Goal: Transaction & Acquisition: Purchase product/service

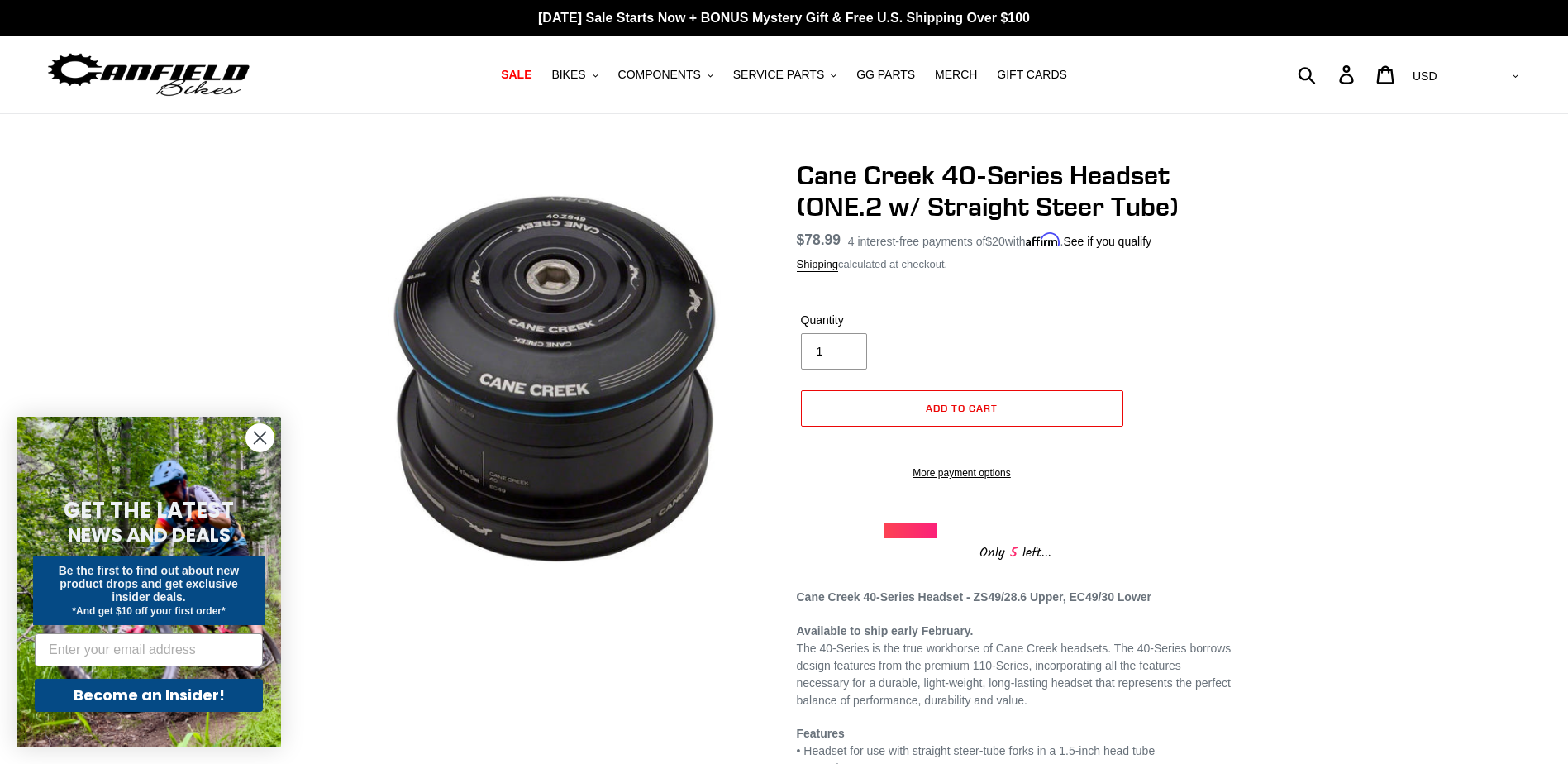
click at [1344, 399] on div "Cane Creek 40-Series Headset (ONE.2 w/ Straight Steer Tube) No reviews Regular …" at bounding box center [784, 554] width 1568 height 791
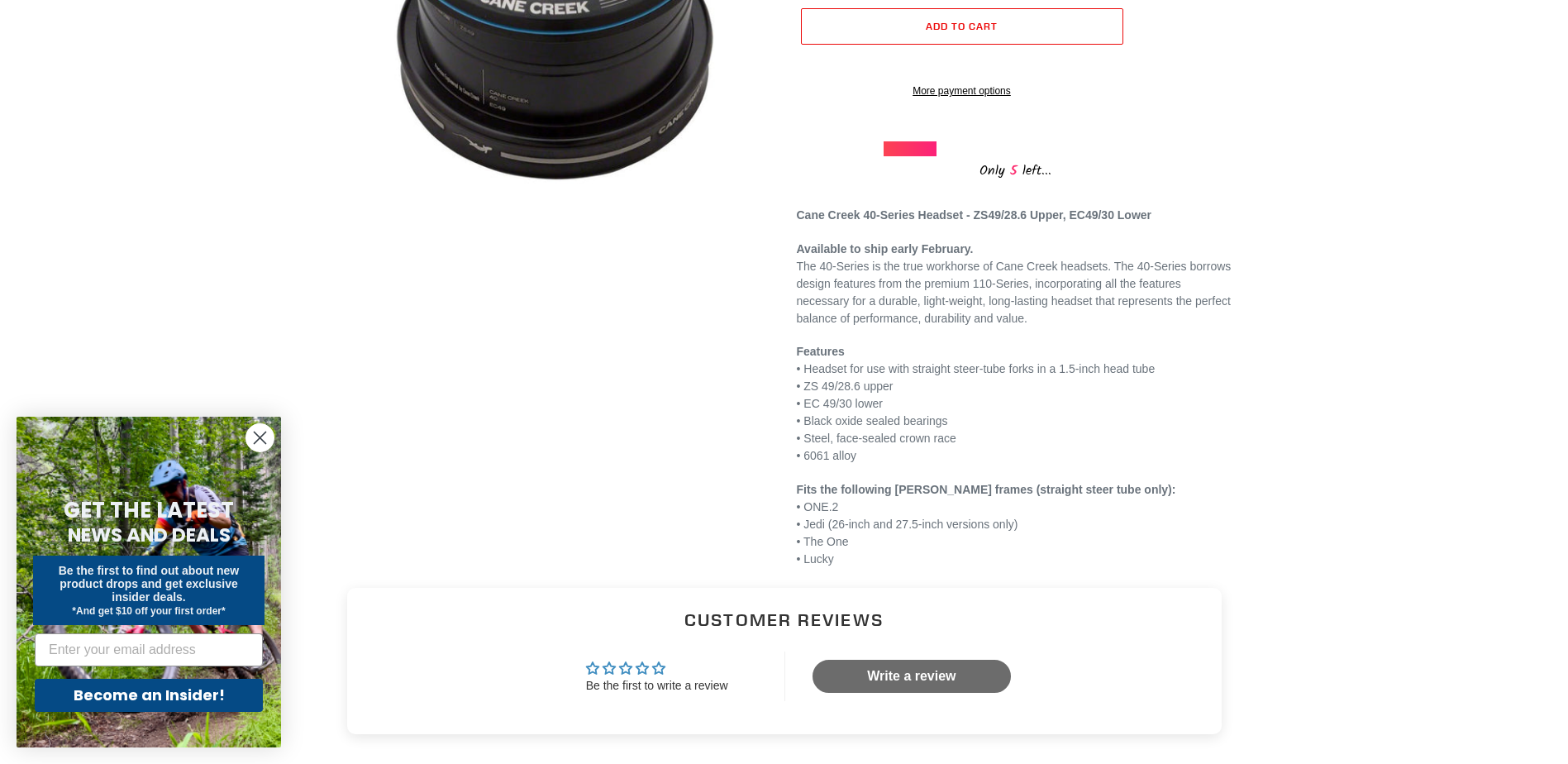
scroll to position [441, 0]
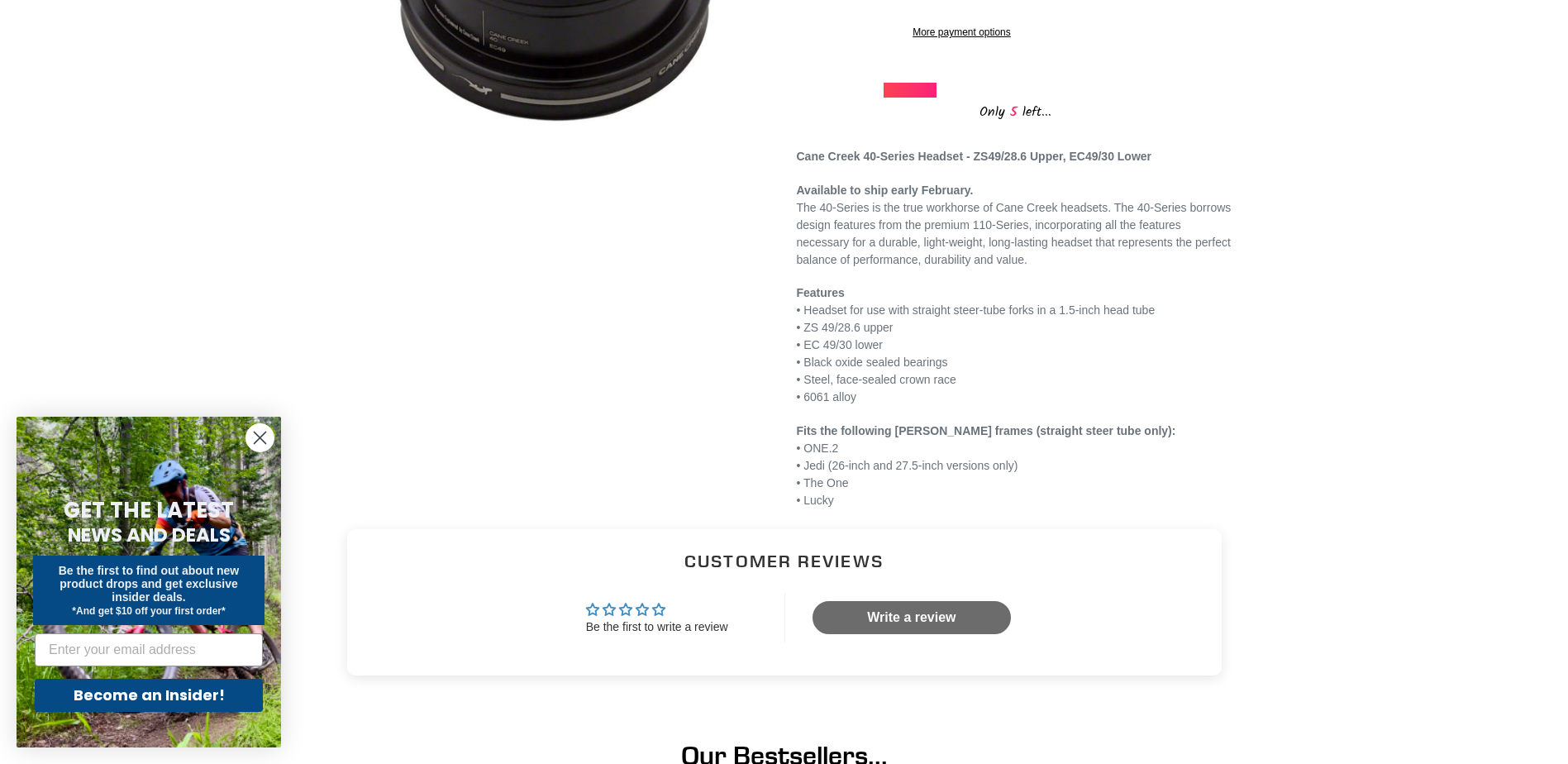
click at [994, 485] on span "• Jedi (26-inch and 27.5-inch versions only) • The One • Lucky" at bounding box center [907, 474] width 221 height 65
click at [1166, 487] on p "Fits the following Canfield frames (straight steer tube only): • ONE.2 • Jedi (…" at bounding box center [1015, 466] width 438 height 87
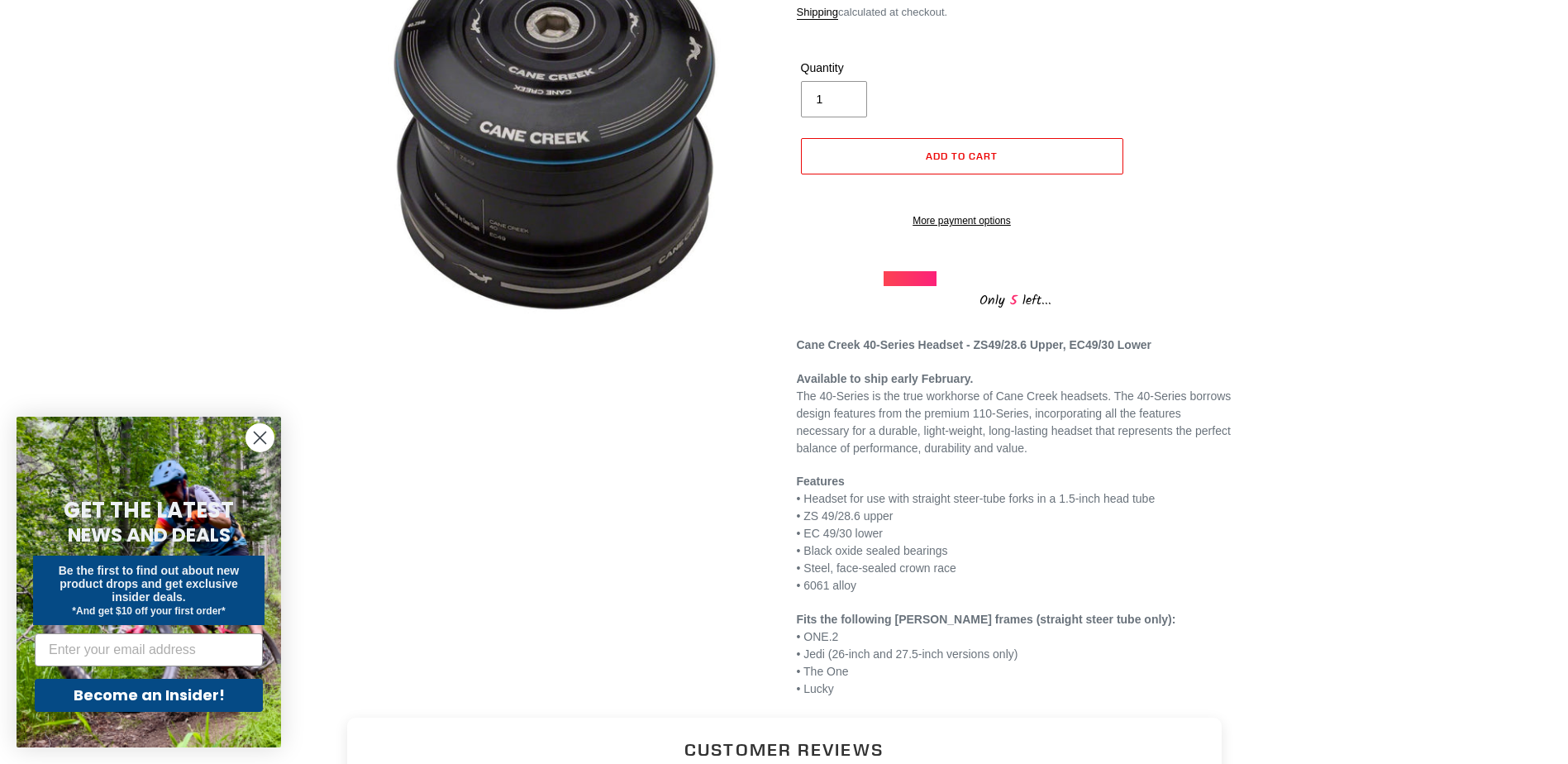
scroll to position [220, 0]
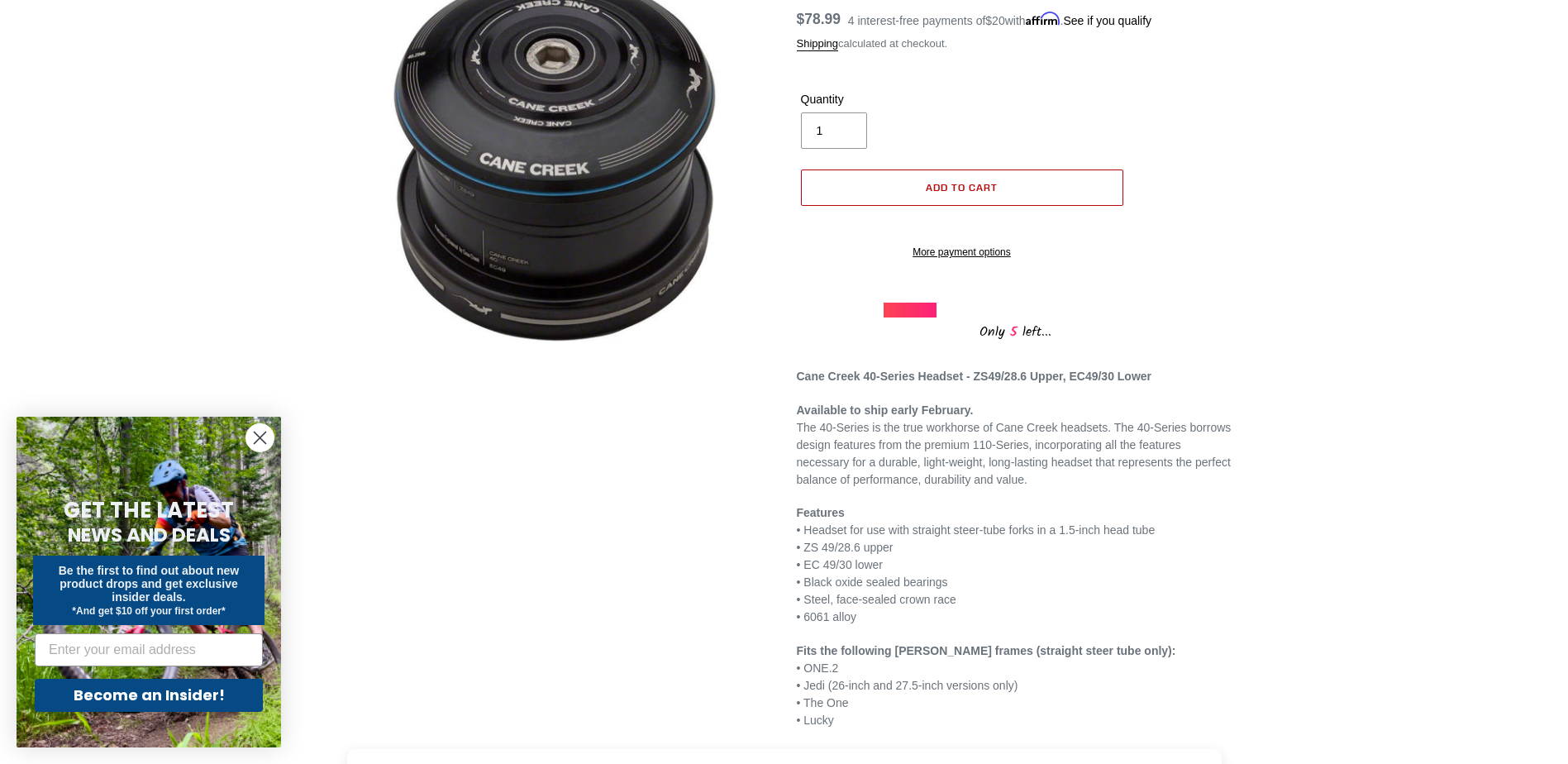
click at [997, 190] on span "Add to cart" at bounding box center [961, 187] width 72 height 13
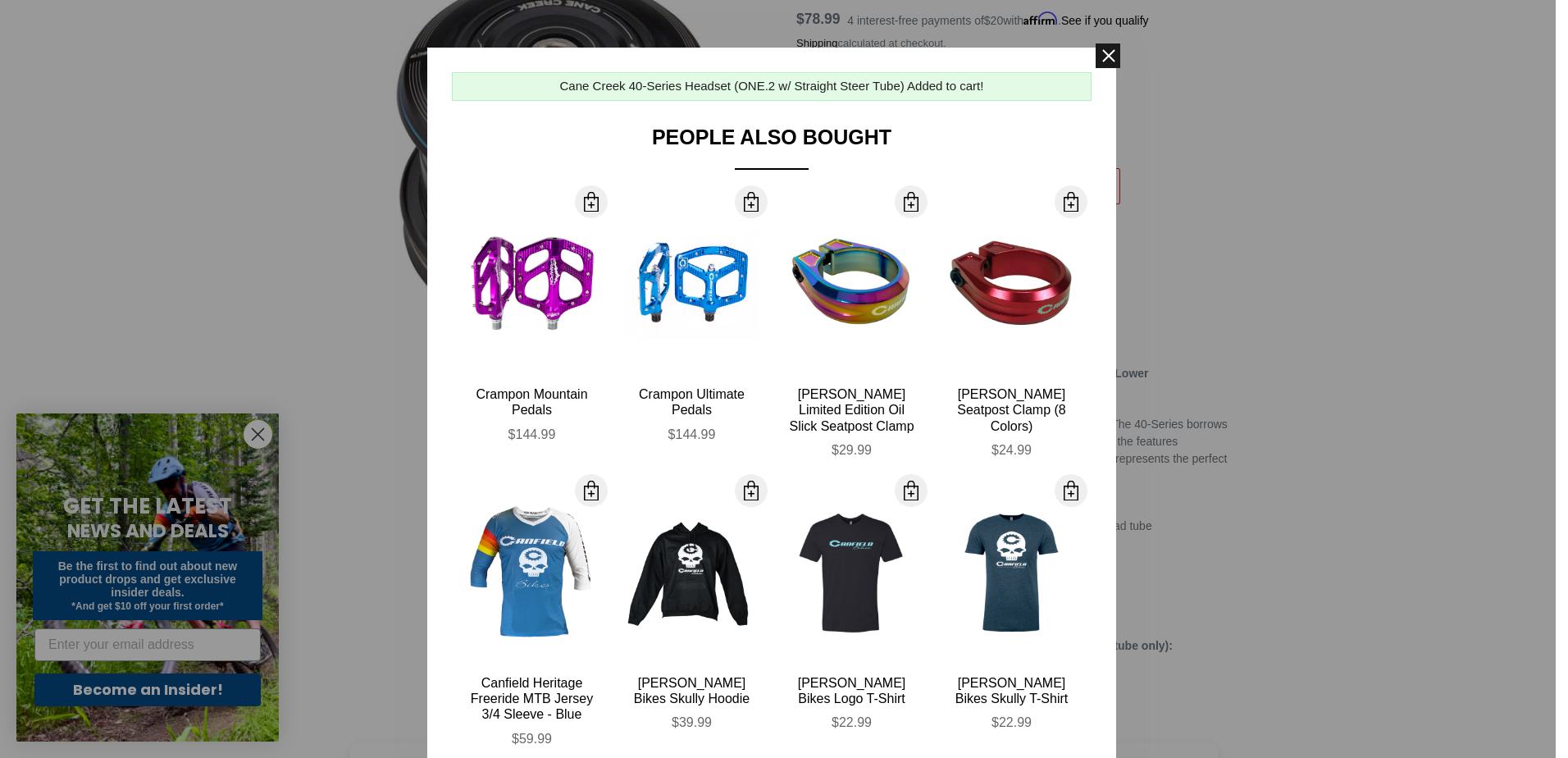
click at [1102, 53] on span at bounding box center [1107, 55] width 24 height 25
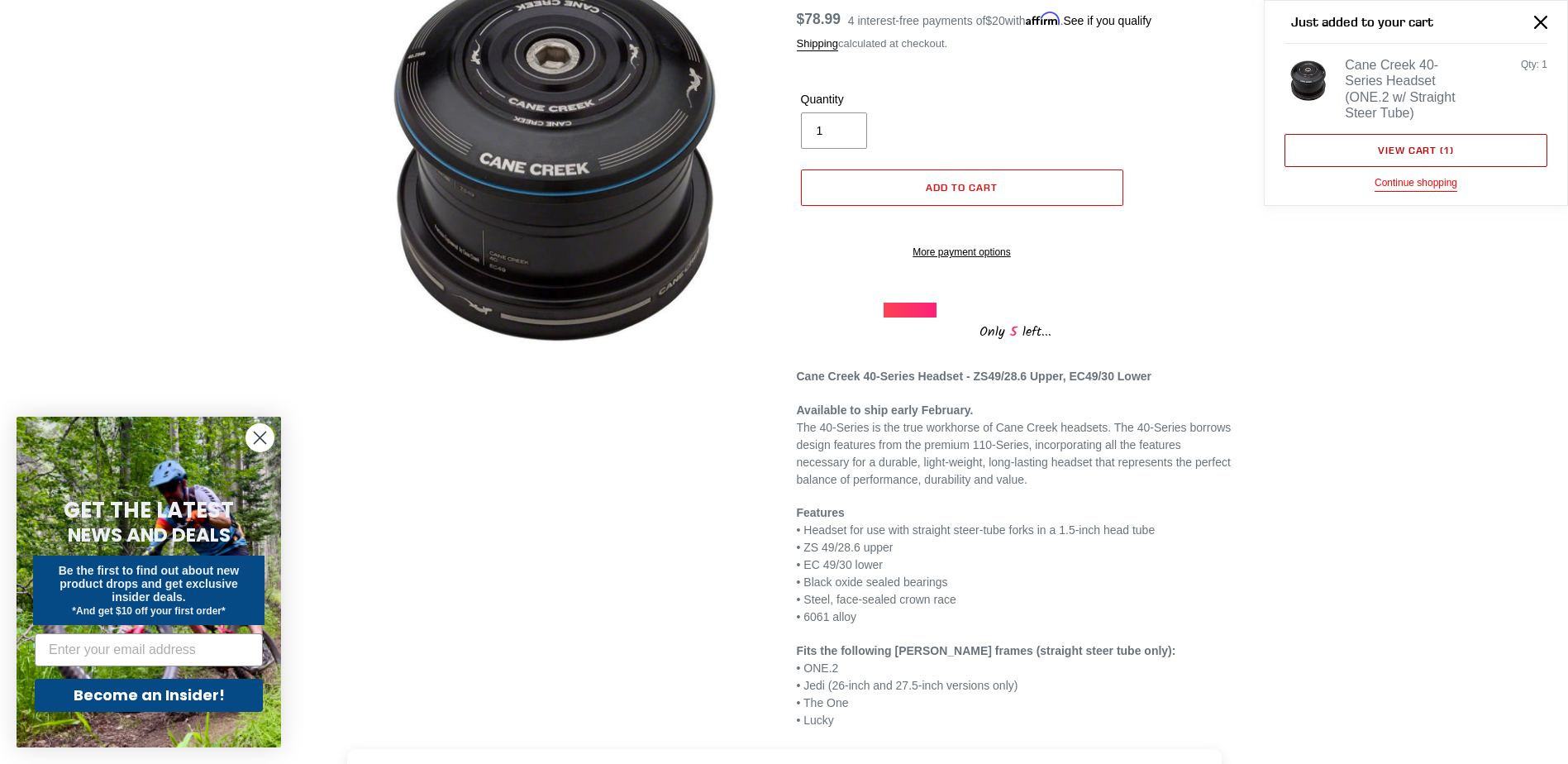
click at [1399, 138] on link "View cart ( 1 )" at bounding box center [1416, 150] width 263 height 33
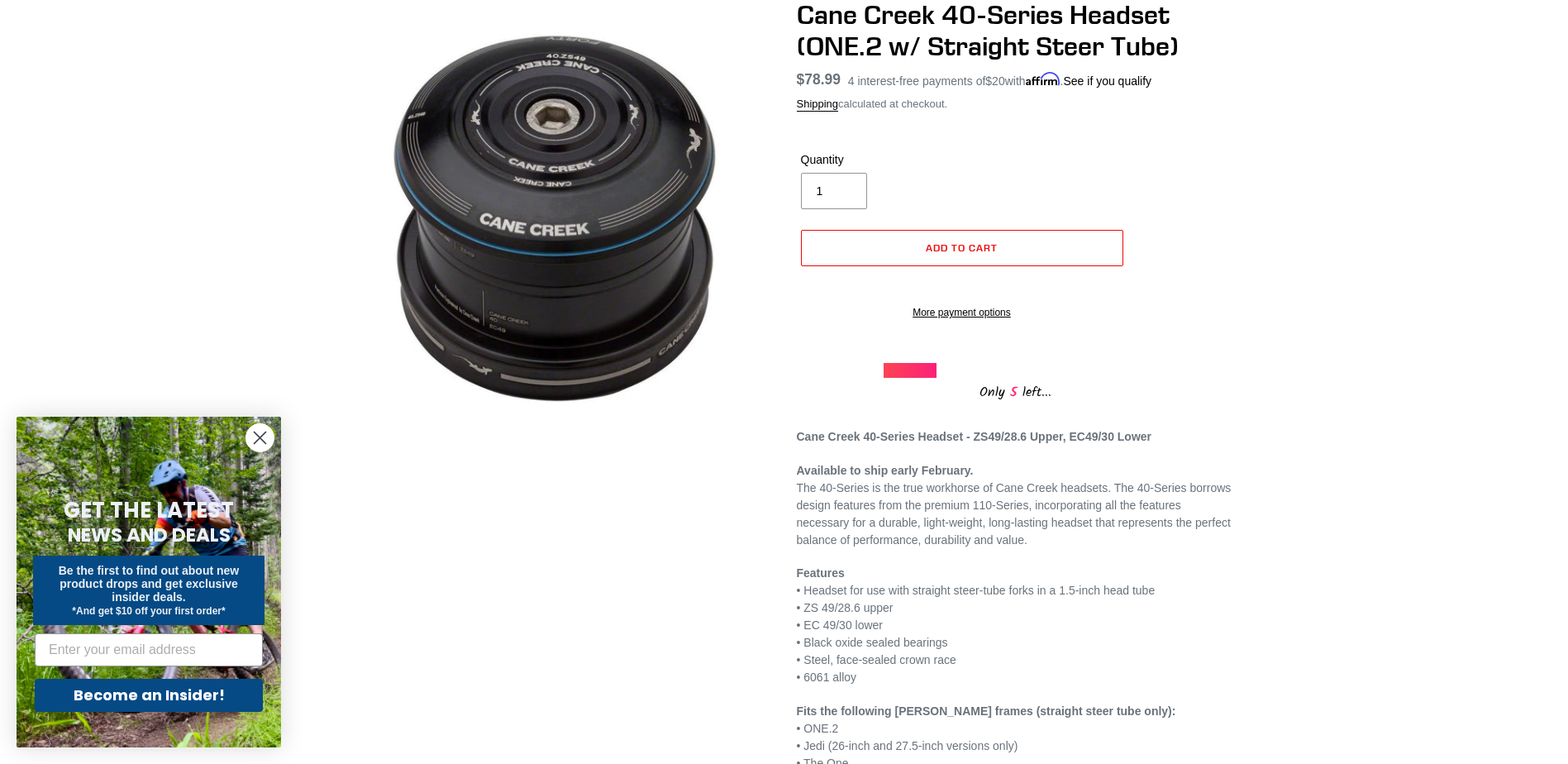
scroll to position [220, 0]
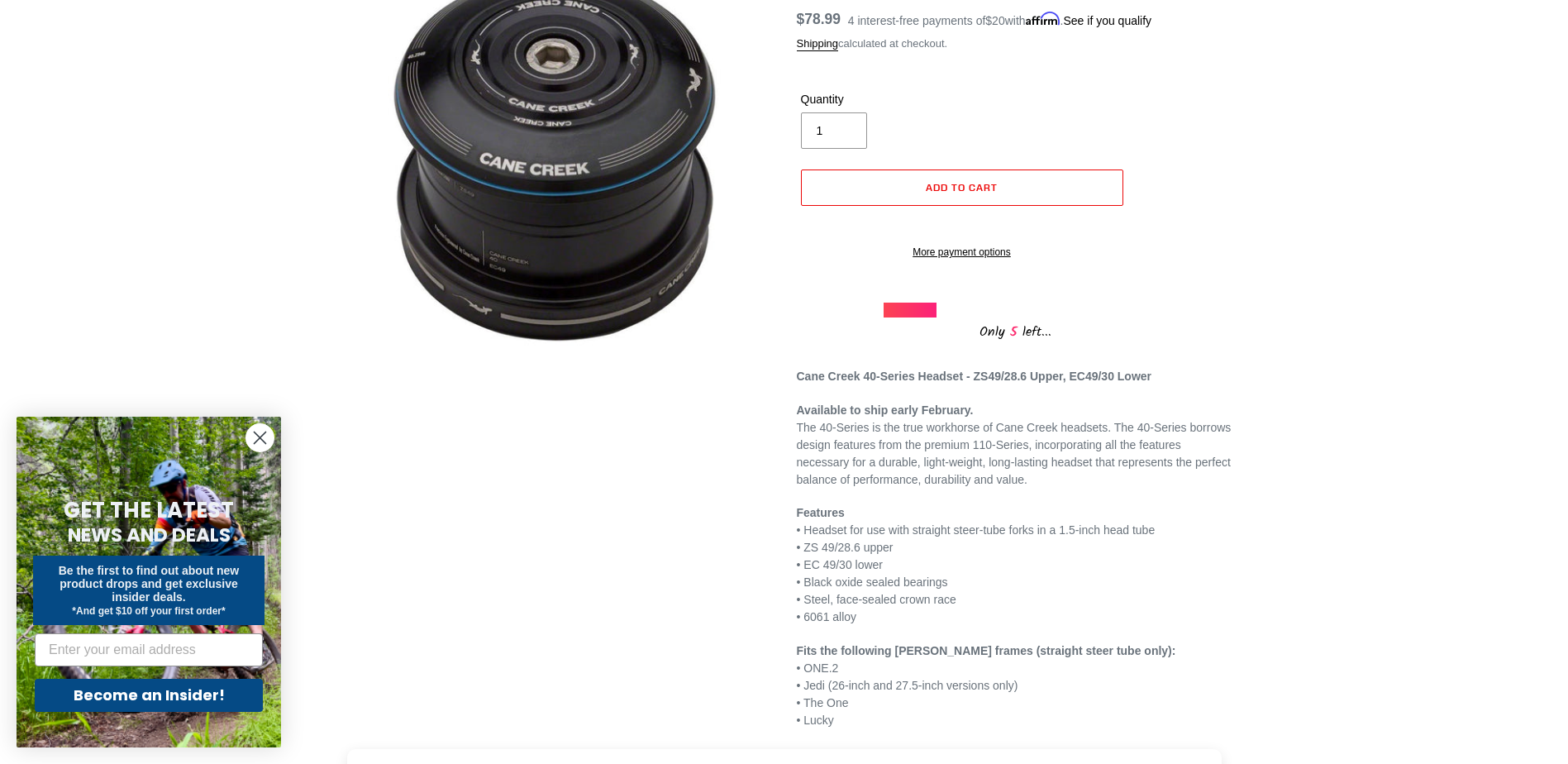
drag, startPoint x: 799, startPoint y: 433, endPoint x: 981, endPoint y: 428, distance: 182.1
click at [981, 428] on p "Available to ship early February. The 40-Series is the true workhorse of Cane C…" at bounding box center [1015, 446] width 438 height 87
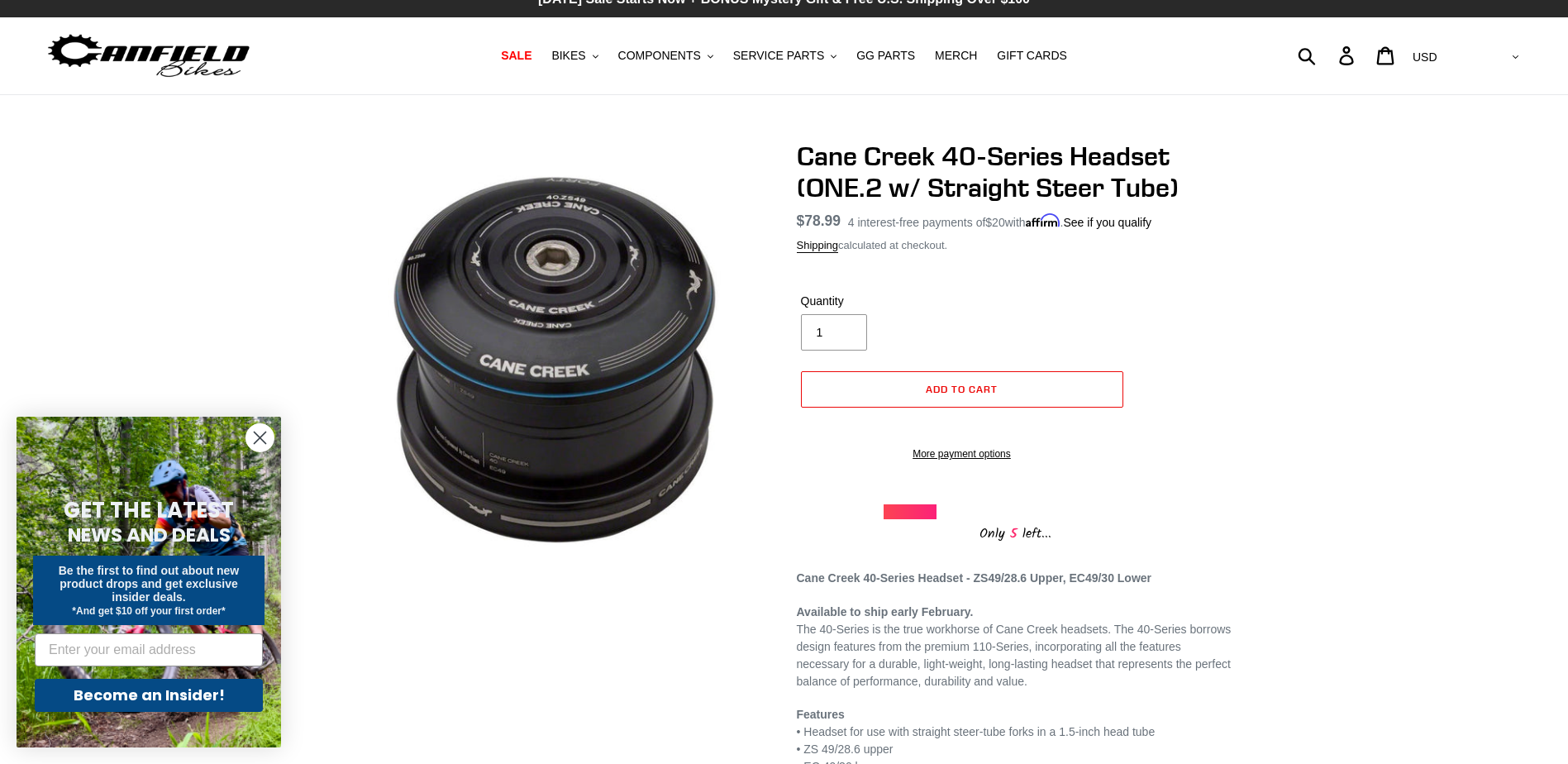
scroll to position [0, 0]
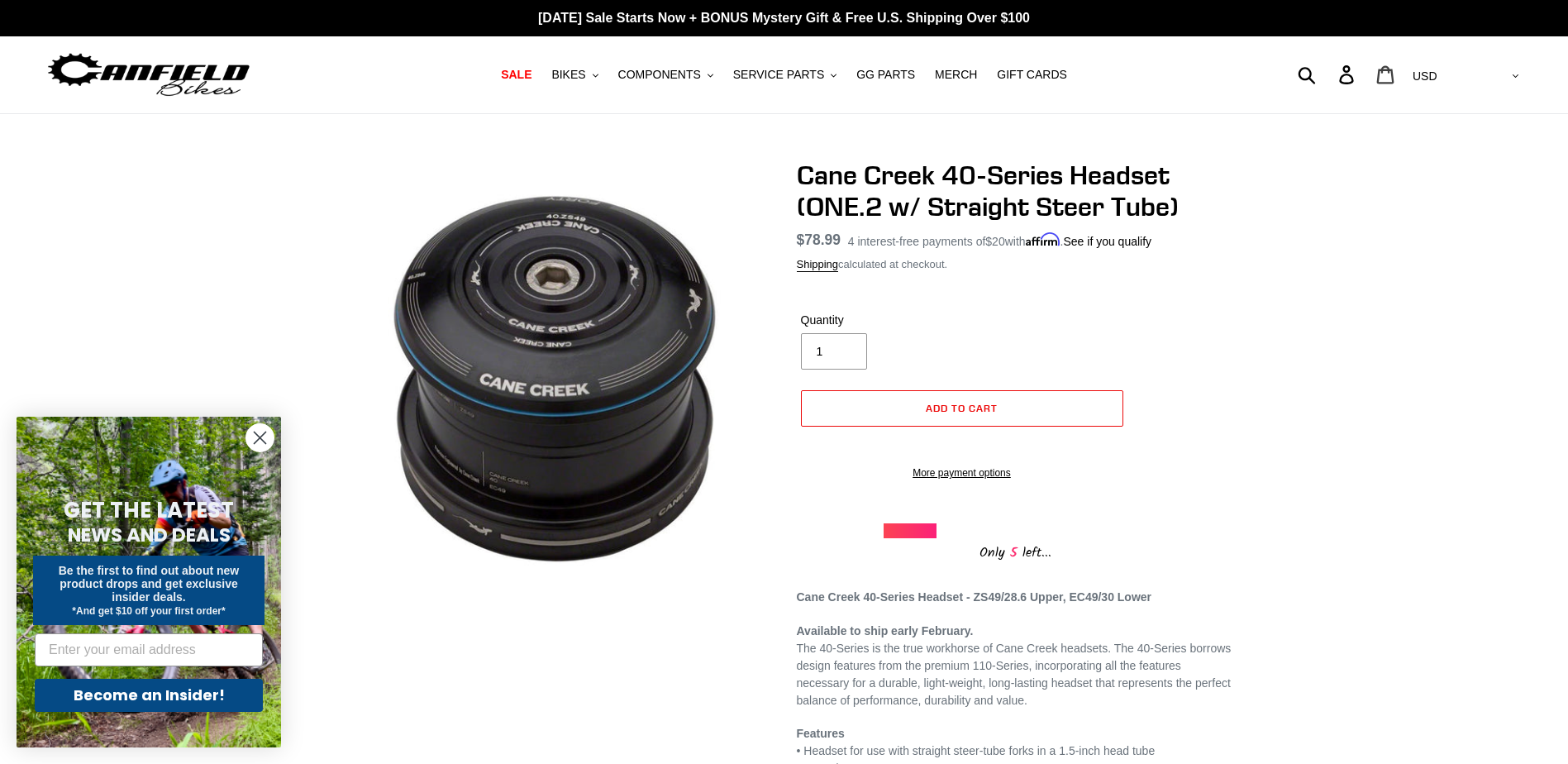
click at [1394, 78] on icon at bounding box center [1385, 74] width 18 height 19
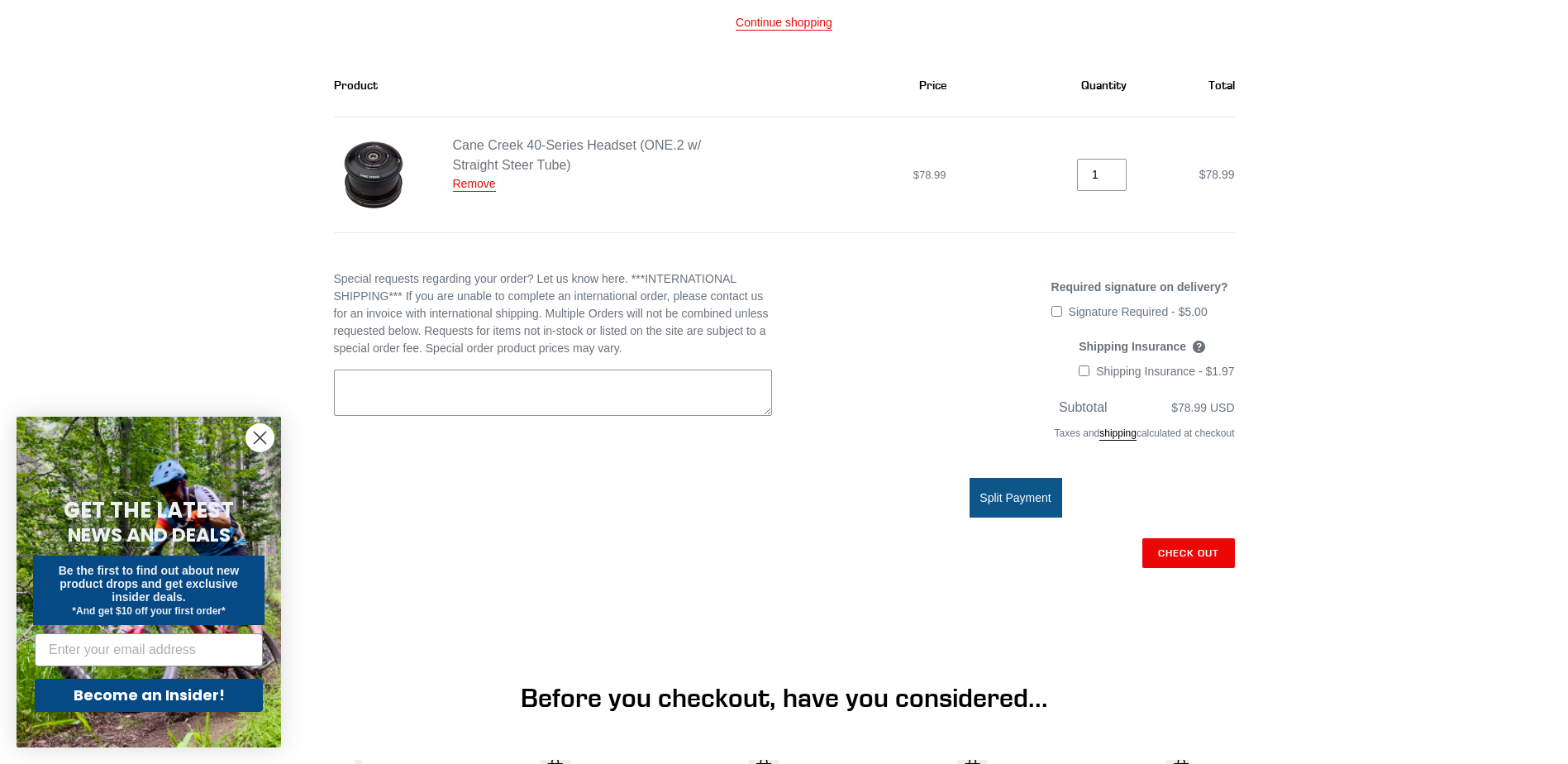
scroll to position [220, 0]
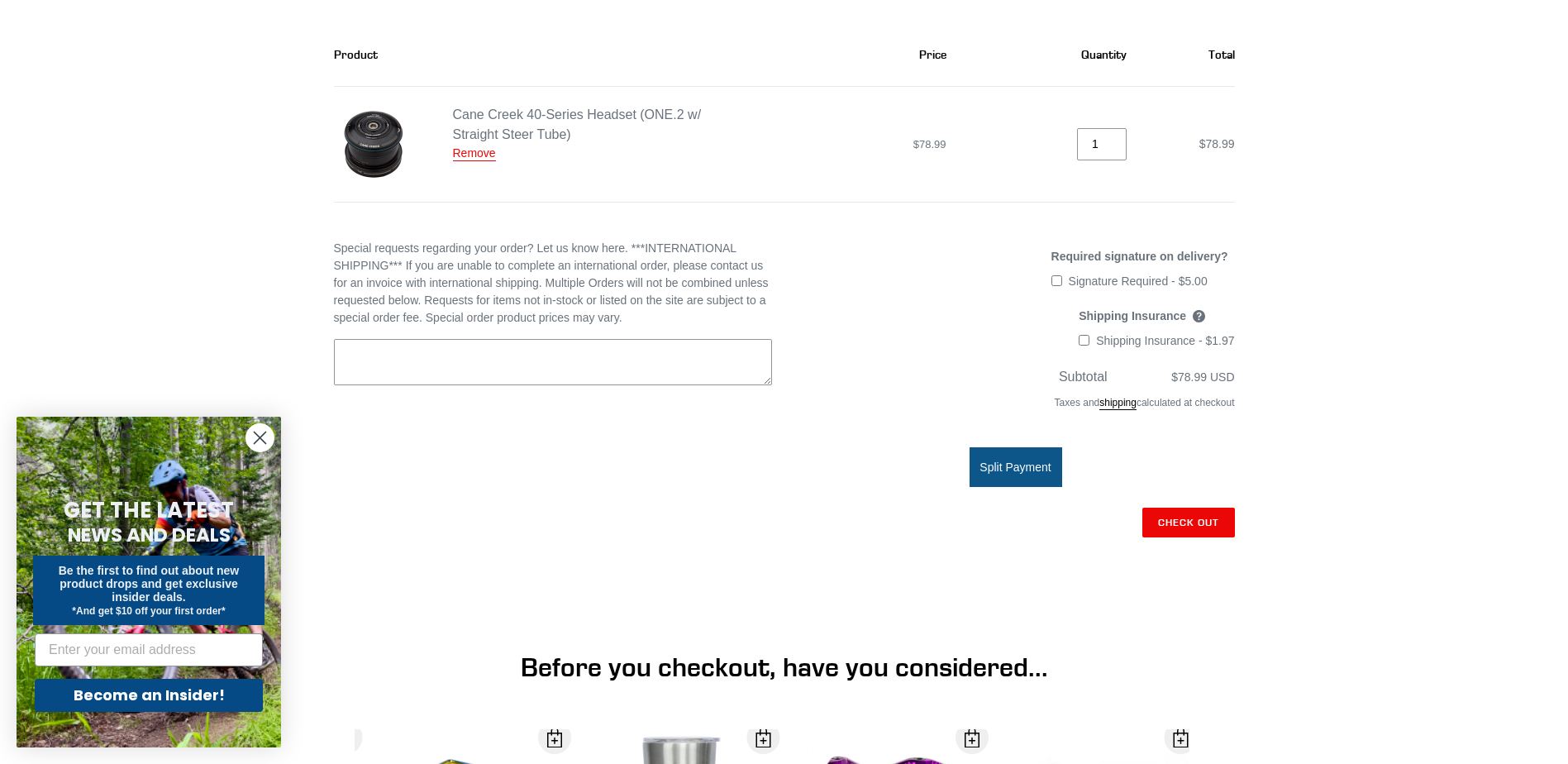
click at [1088, 340] on input "Shipping Insurance - $1.97" at bounding box center [1084, 340] width 11 height 11
checkbox input "true"
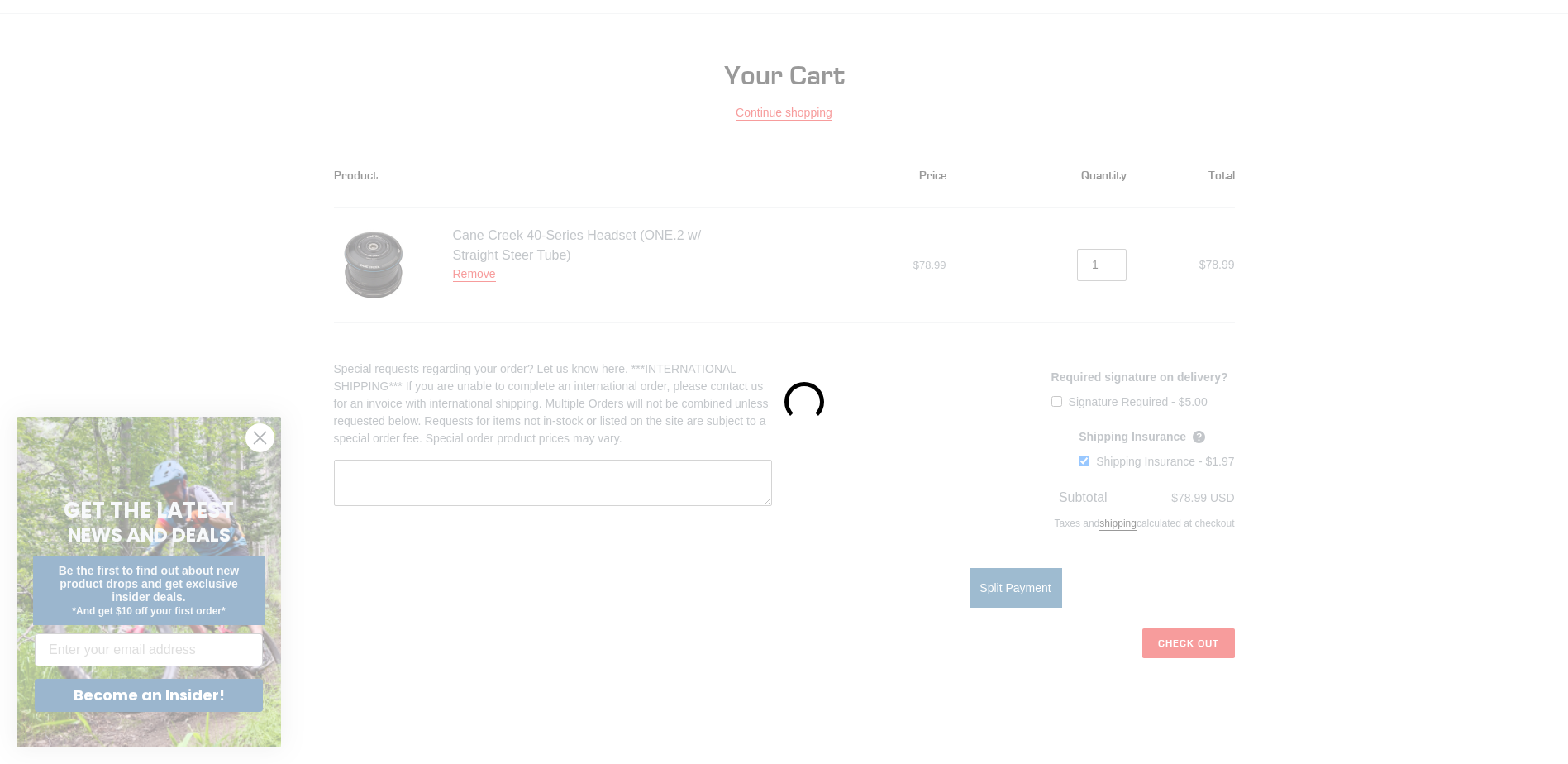
scroll to position [0, 0]
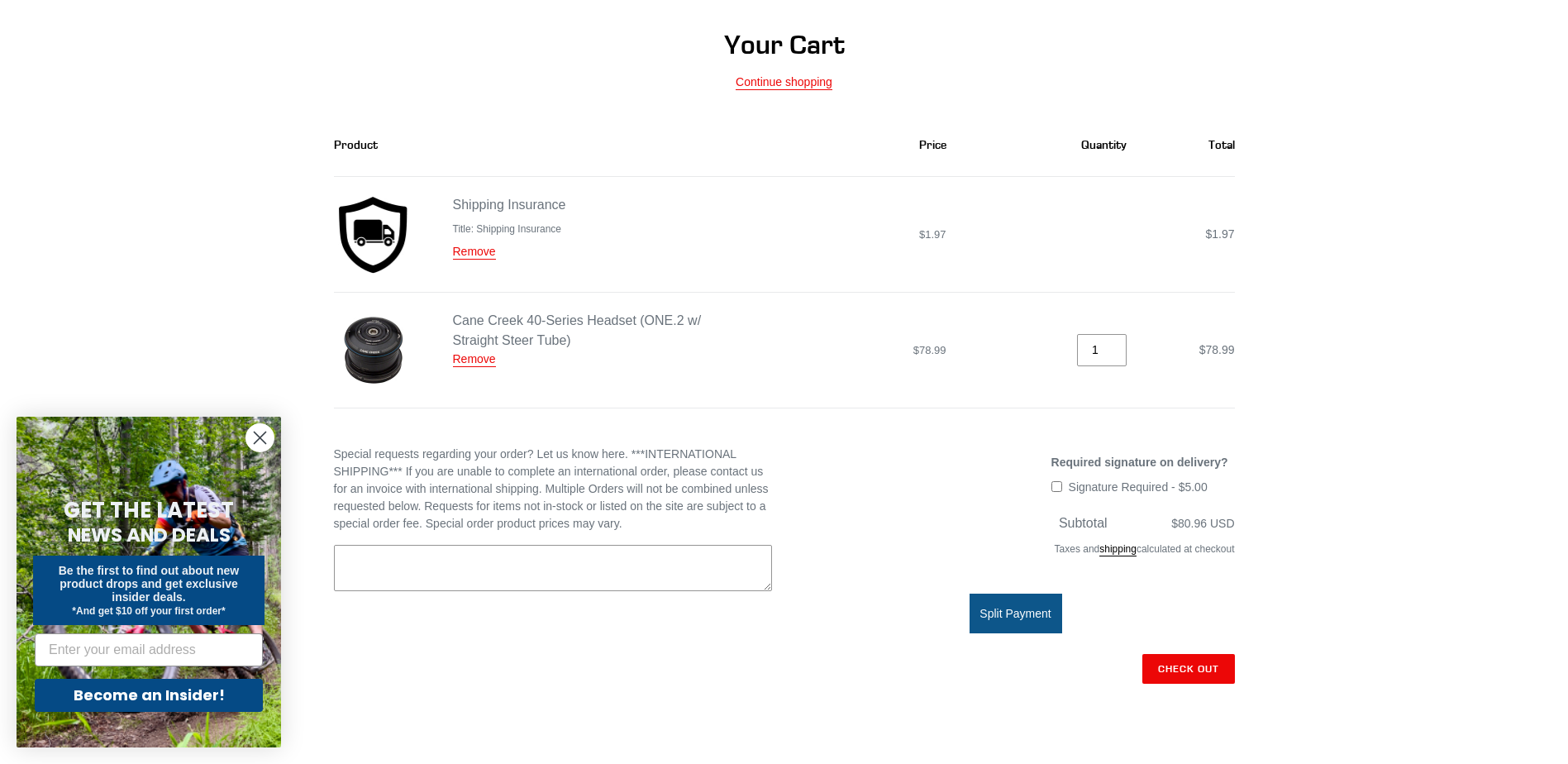
scroll to position [220, 0]
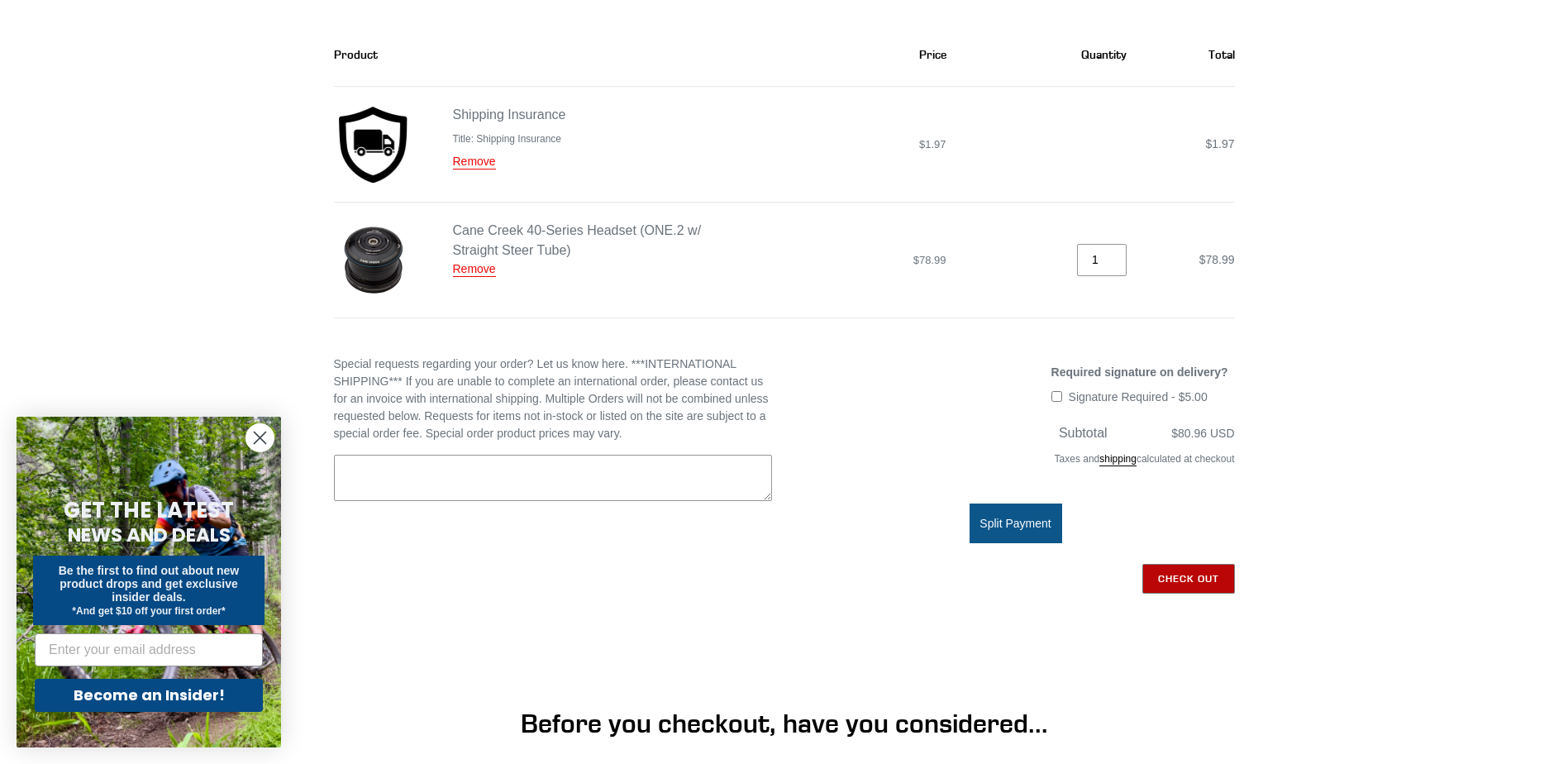
click at [1183, 571] on input "Check out" at bounding box center [1189, 579] width 93 height 30
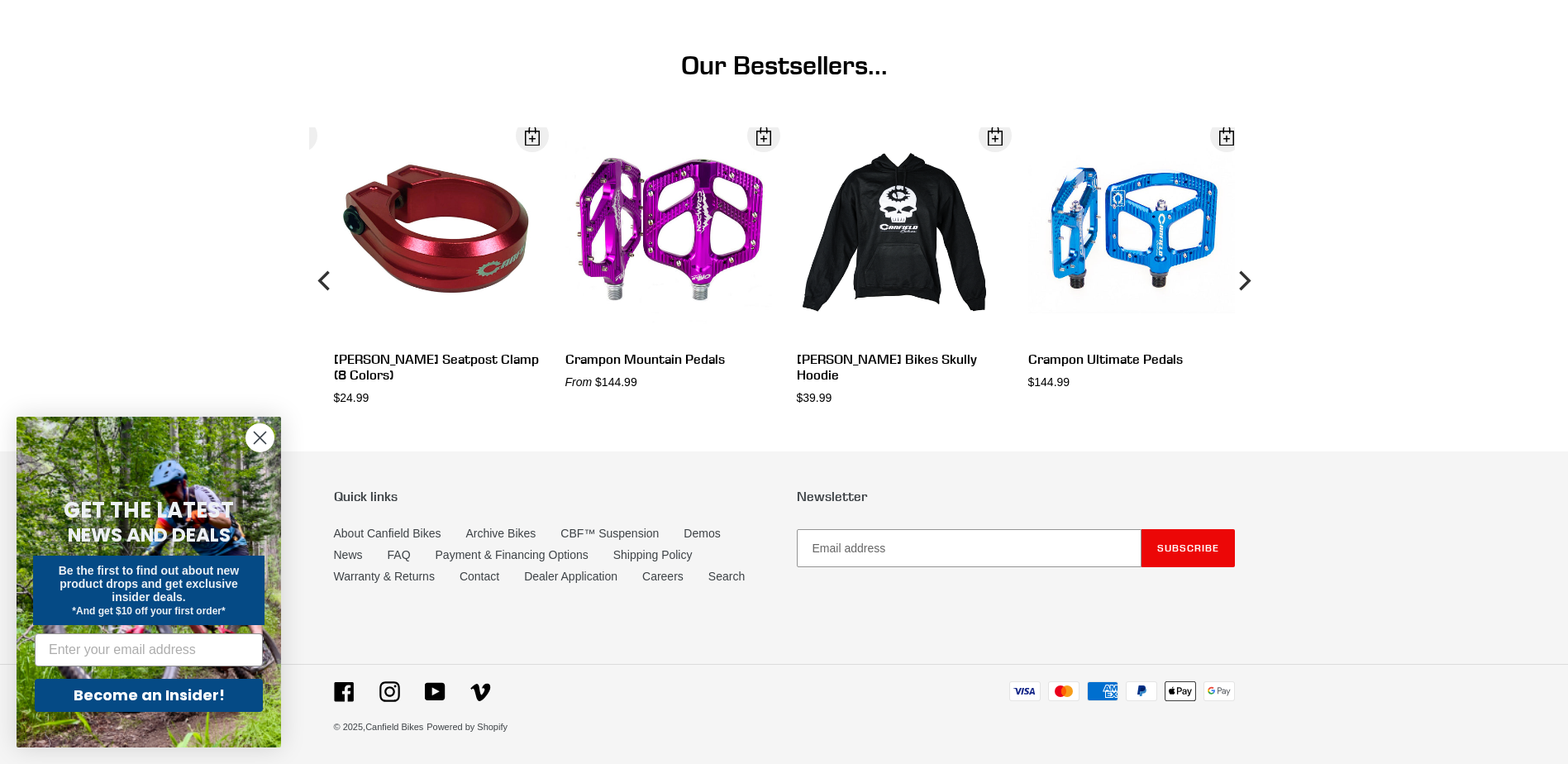
scroll to position [1151, 0]
click at [399, 581] on link "Warranty & Returns" at bounding box center [384, 576] width 101 height 14
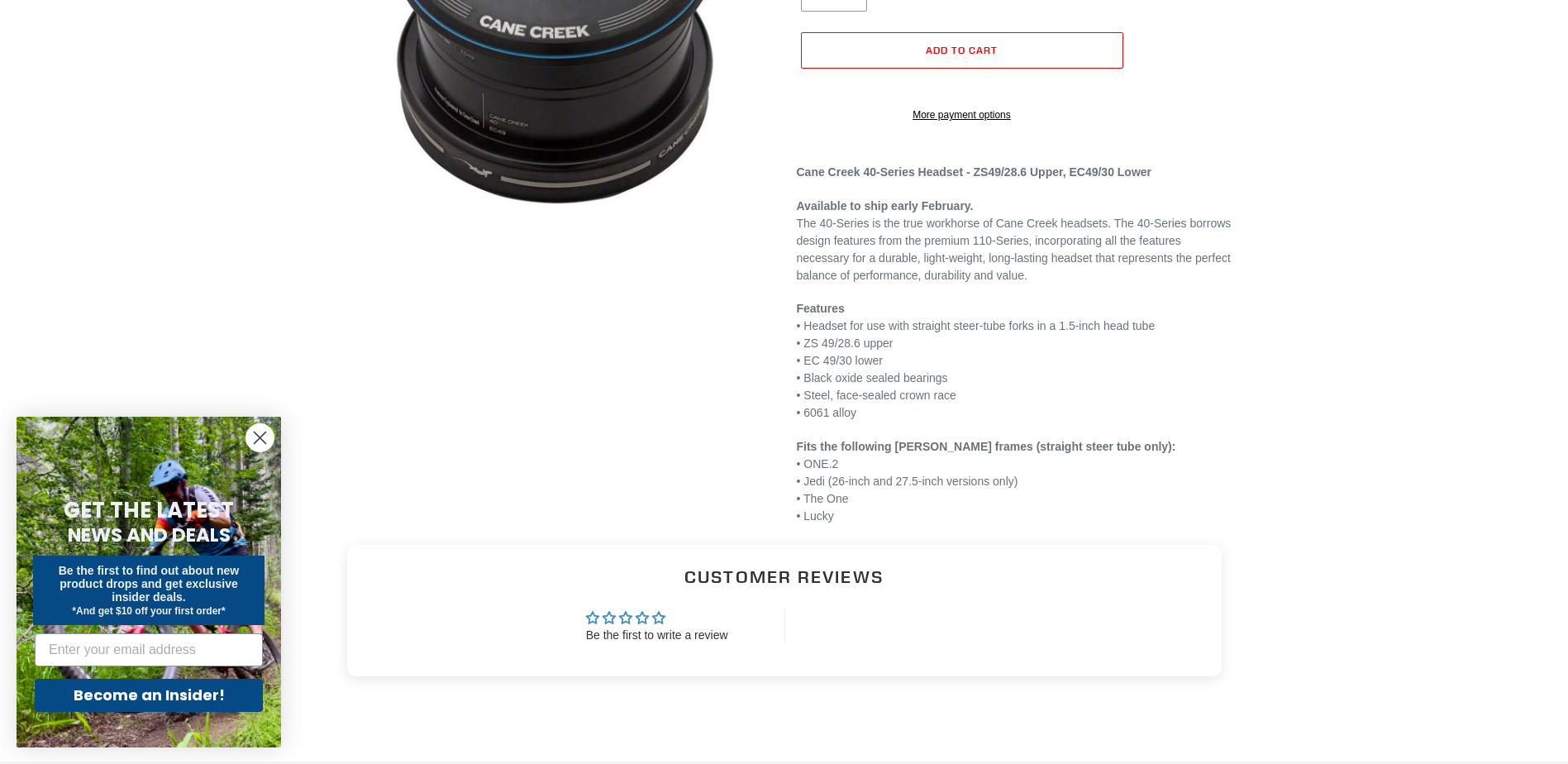
scroll to position [441, 0]
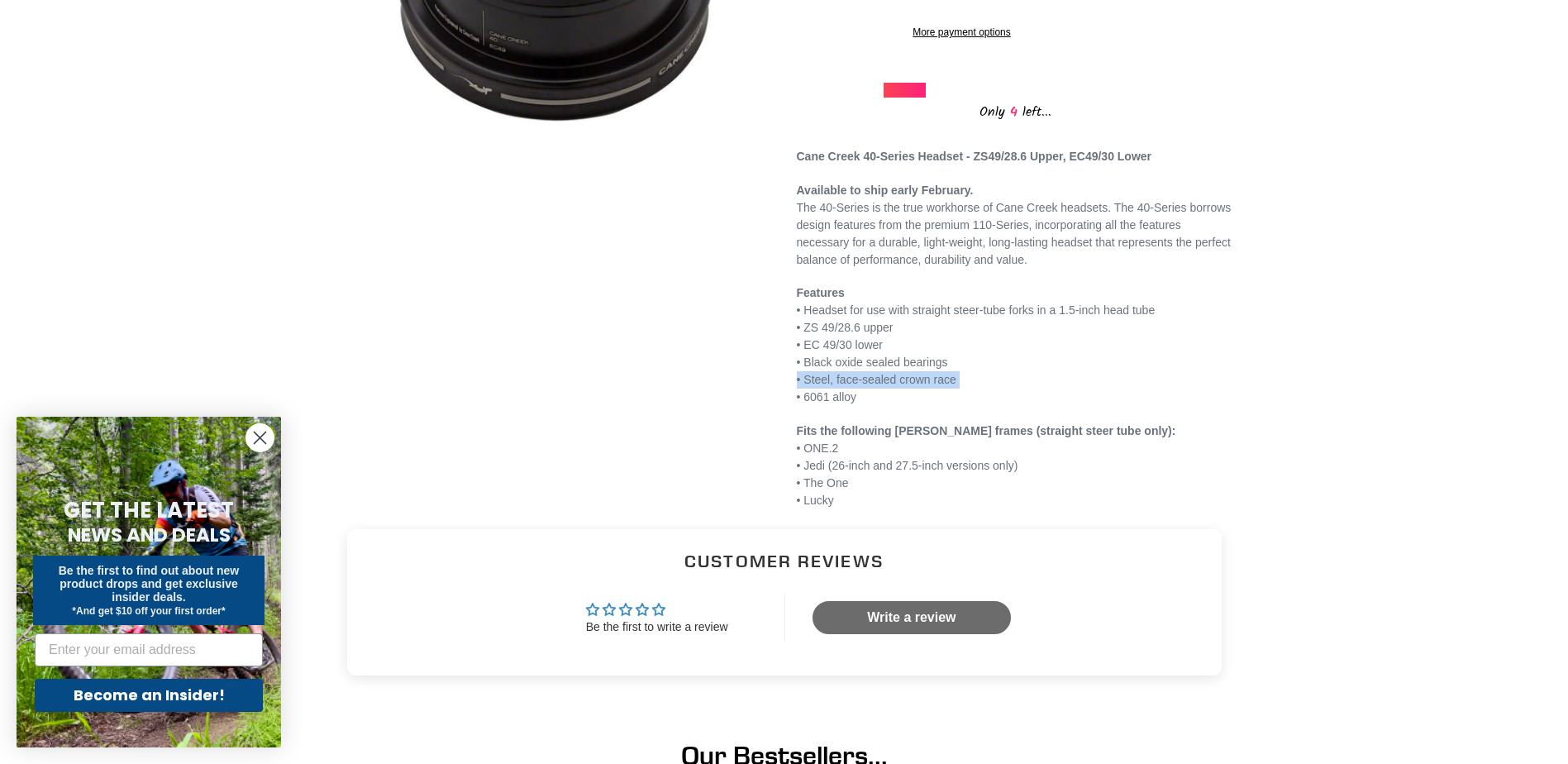
drag, startPoint x: 963, startPoint y: 401, endPoint x: 785, endPoint y: 397, distance: 178.0
click at [784, 397] on div "Cane Creek 40-Series Headset (ONE.2 w/ Straight Steer Tube) No reviews Regular …" at bounding box center [1003, 115] width 462 height 791
drag, startPoint x: 785, startPoint y: 397, endPoint x: 959, endPoint y: 417, distance: 175.1
click at [959, 406] on p "Features • Headset for use with straight steer-tube forks in a 1.5-inch head tu…" at bounding box center [1015, 345] width 438 height 122
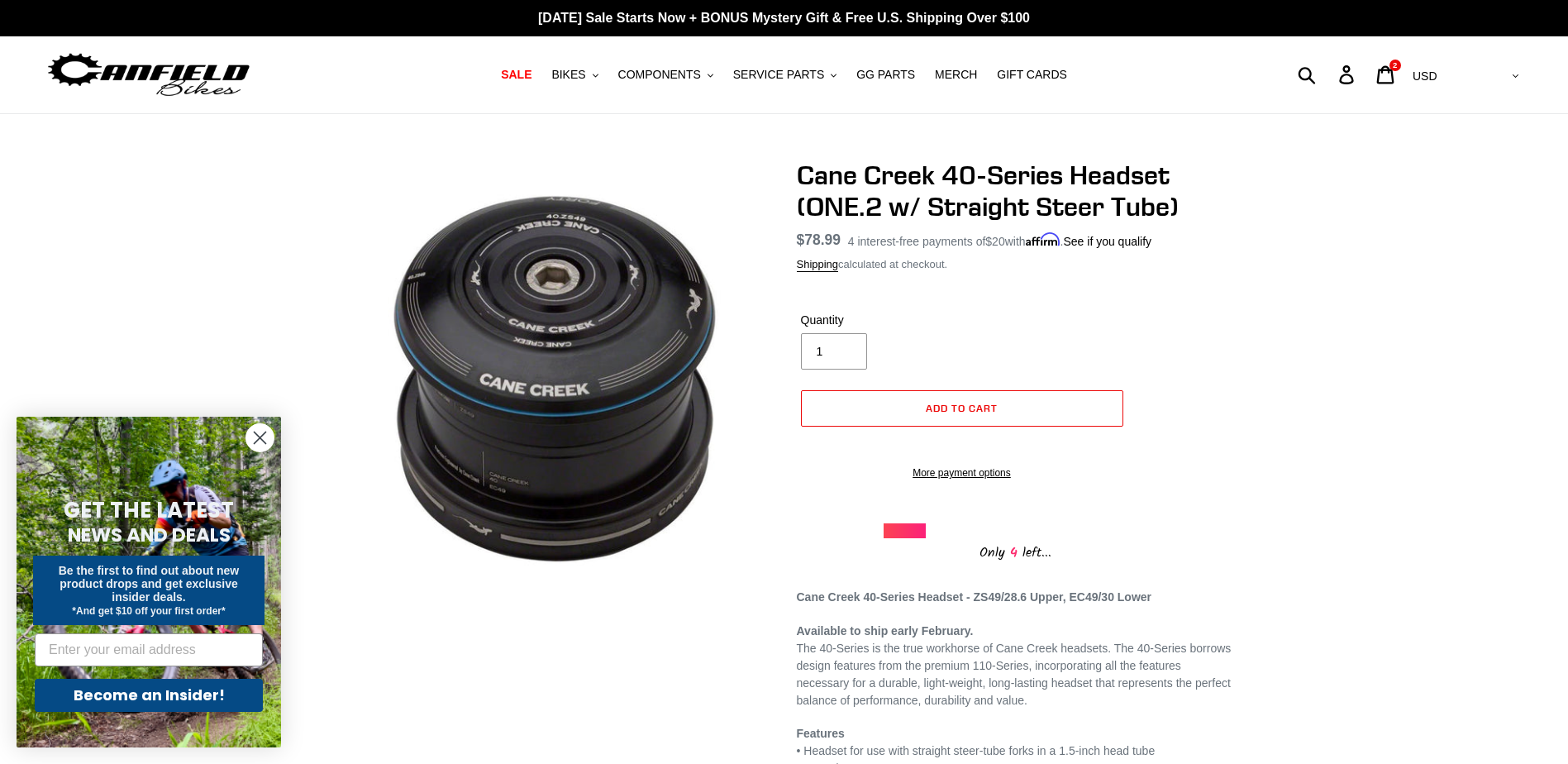
click at [1259, 247] on div "Cane Creek 40-Series Headset (ONE.2 w/ Straight Steer Tube) No reviews Regular …" at bounding box center [784, 554] width 992 height 791
click at [1314, 306] on div "Cane Creek 40-Series Headset (ONE.2 w/ Straight Steer Tube) No reviews Regular …" at bounding box center [784, 554] width 1568 height 791
click at [1373, 286] on div "Cane Creek 40-Series Headset (ONE.2 w/ Straight Steer Tube) No reviews Regular …" at bounding box center [784, 554] width 1568 height 791
click at [1368, 272] on div "Cane Creek 40-Series Headset (ONE.2 w/ Straight Steer Tube) No reviews Regular …" at bounding box center [784, 554] width 1568 height 791
